Goal: Navigation & Orientation: Find specific page/section

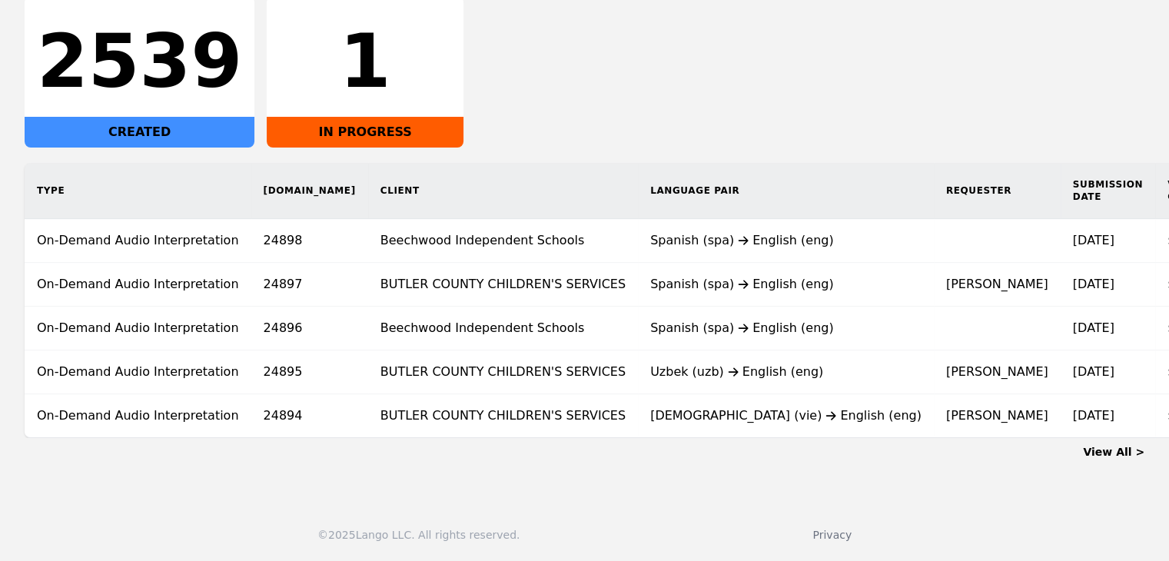
click at [1099, 454] on link "View All >" at bounding box center [1114, 452] width 62 height 12
